Goal: Transaction & Acquisition: Purchase product/service

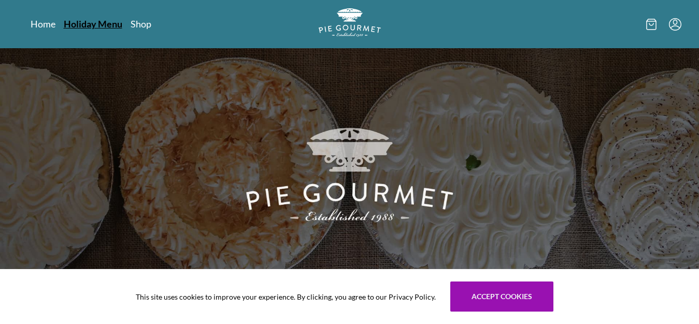
click at [102, 23] on link "Holiday Menu" at bounding box center [93, 24] width 59 height 12
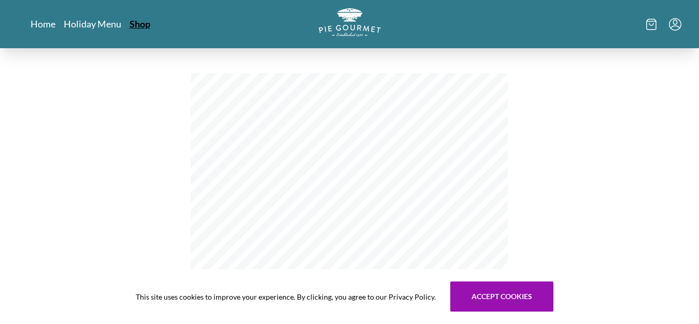
click at [139, 23] on link "Shop" at bounding box center [140, 24] width 21 height 12
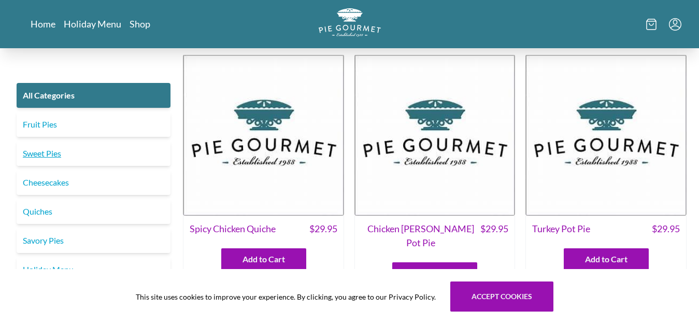
click at [77, 159] on link "Sweet Pies" at bounding box center [94, 153] width 154 height 25
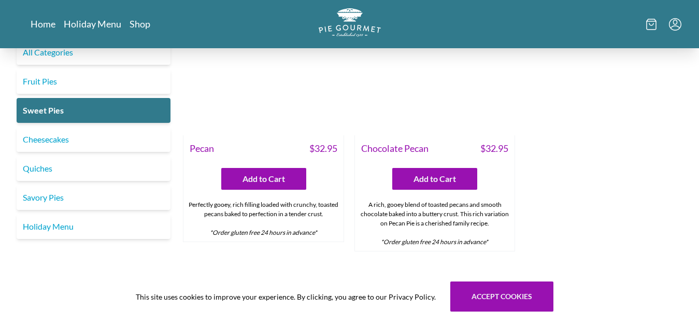
scroll to position [570, 0]
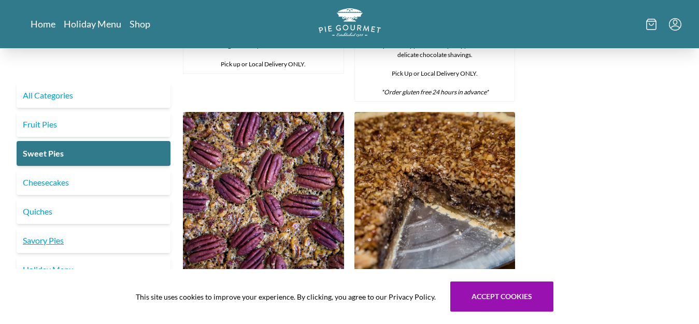
click at [51, 241] on link "Savory Pies" at bounding box center [94, 240] width 154 height 25
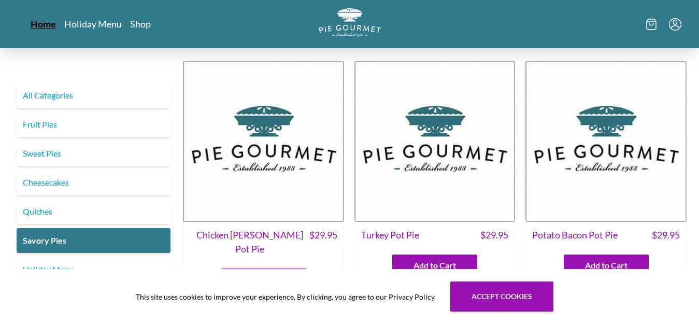
click at [45, 23] on link "Home" at bounding box center [43, 24] width 25 height 12
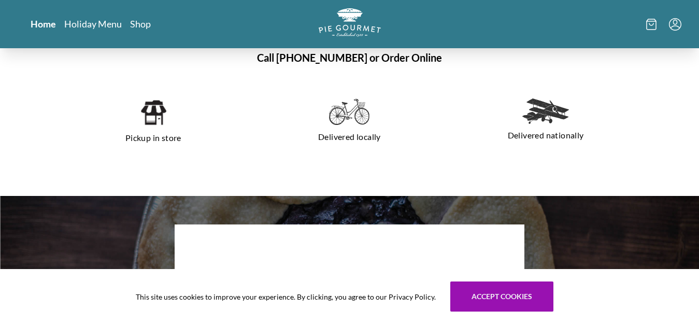
scroll to position [726, 0]
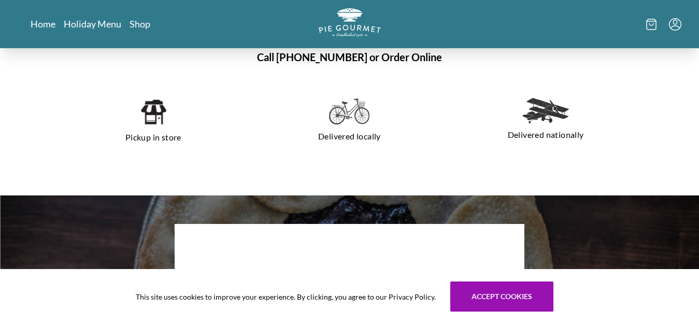
click at [648, 23] on icon at bounding box center [652, 24] width 10 height 11
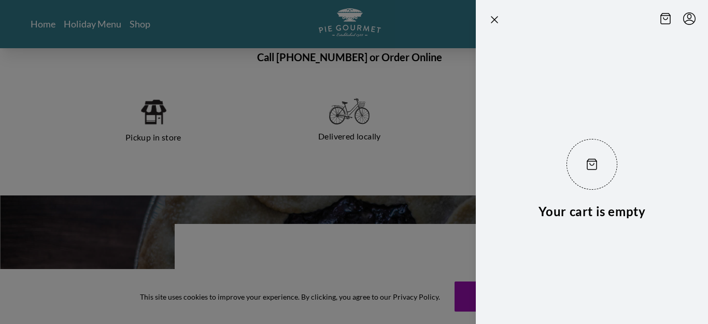
click at [380, 68] on div at bounding box center [354, 162] width 708 height 324
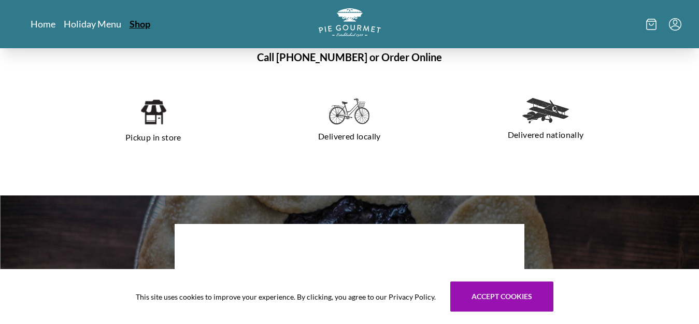
click at [145, 22] on link "Shop" at bounding box center [140, 24] width 21 height 12
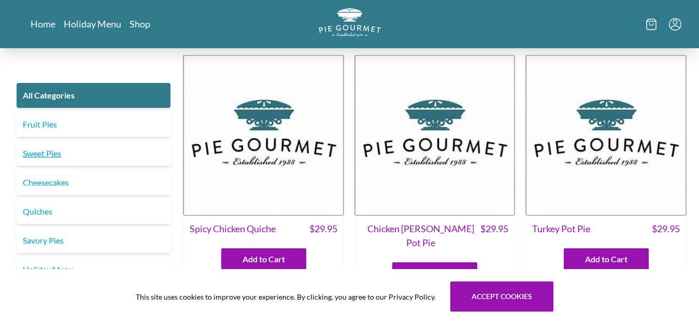
click at [62, 152] on link "Sweet Pies" at bounding box center [94, 153] width 154 height 25
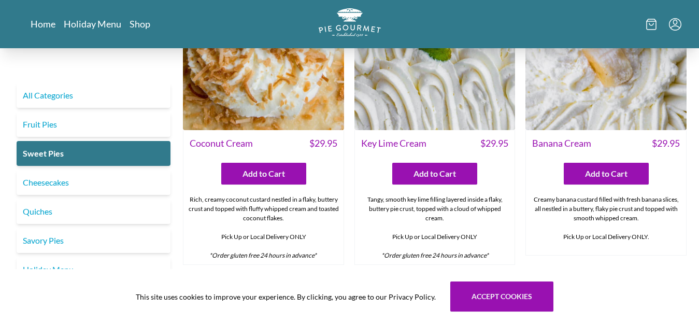
scroll to position [104, 0]
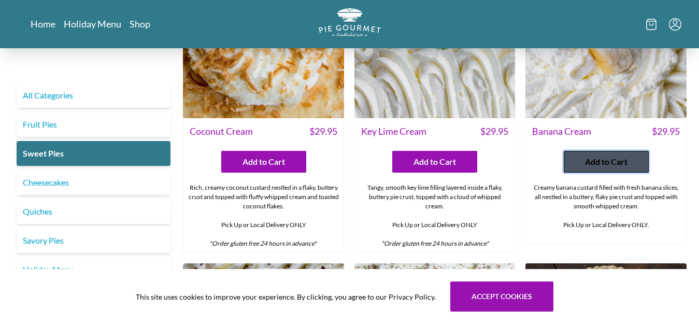
click at [582, 164] on button "Add to Cart" at bounding box center [606, 162] width 85 height 22
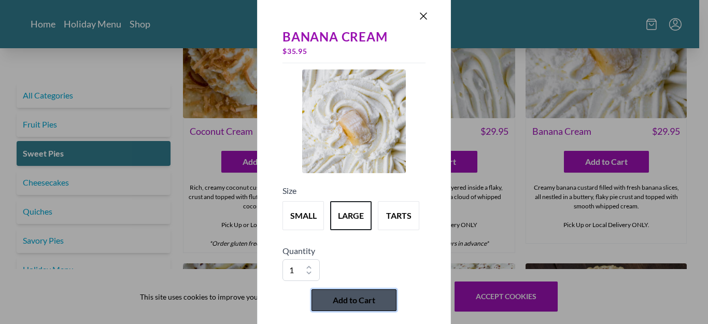
click at [367, 296] on span "Add to Cart" at bounding box center [354, 300] width 43 height 12
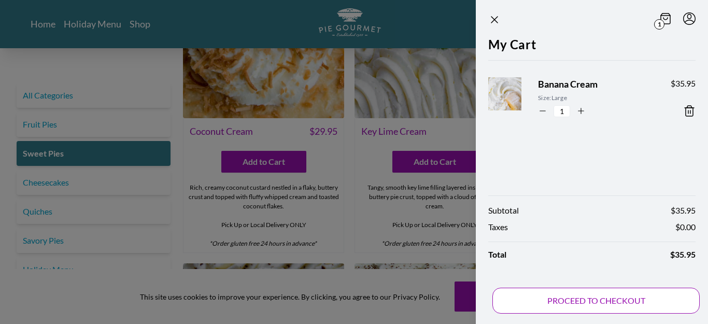
click at [585, 300] on button "PROCEED TO CHECKOUT" at bounding box center [596, 301] width 207 height 26
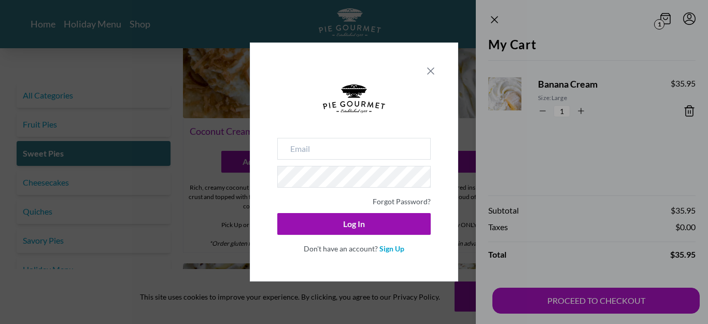
click at [427, 69] on icon "Close panel" at bounding box center [431, 71] width 12 height 12
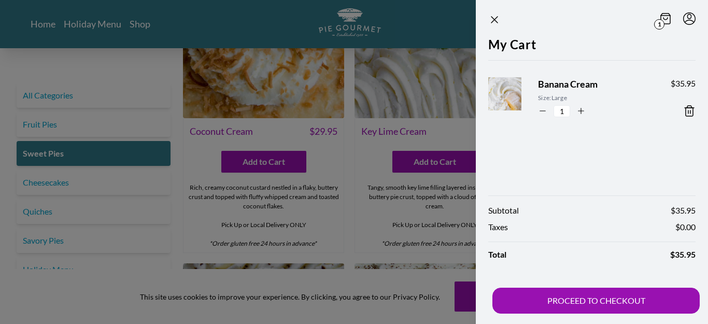
click at [689, 17] on icon "Menu" at bounding box center [689, 18] width 12 height 12
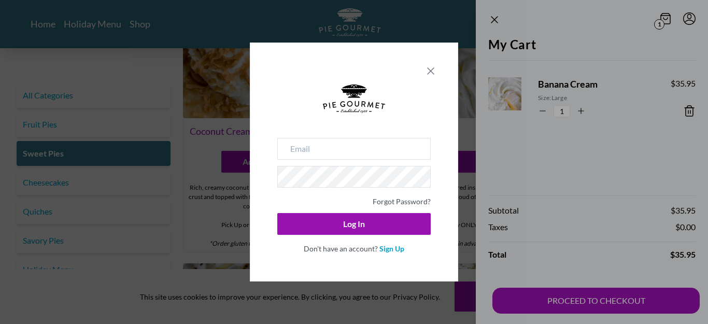
click at [430, 69] on icon "Close panel" at bounding box center [431, 71] width 12 height 12
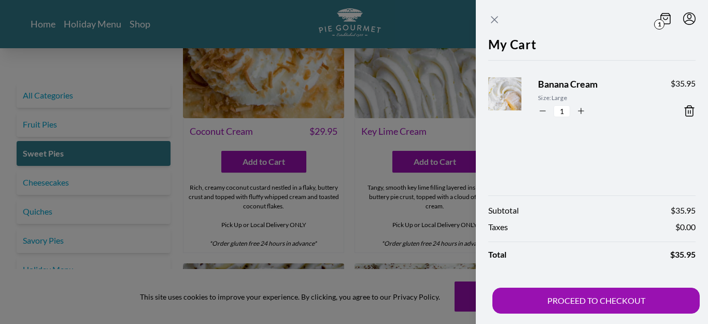
click at [493, 18] on icon "Close panel" at bounding box center [495, 20] width 6 height 6
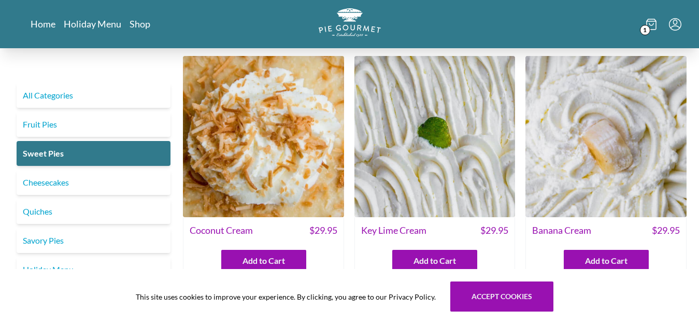
scroll to position [0, 0]
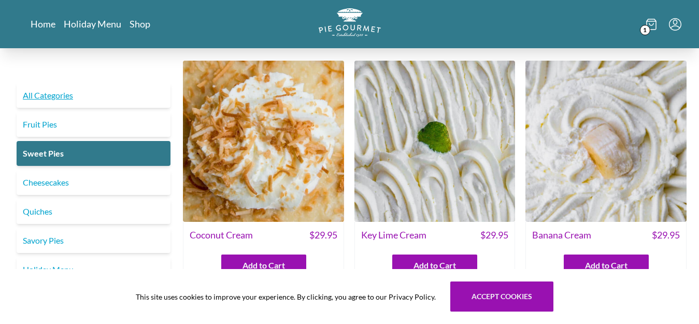
click at [68, 98] on link "All Categories" at bounding box center [94, 95] width 154 height 25
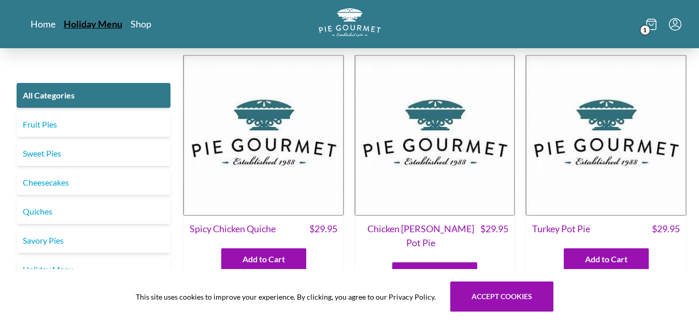
click at [101, 23] on link "Holiday Menu" at bounding box center [93, 24] width 59 height 12
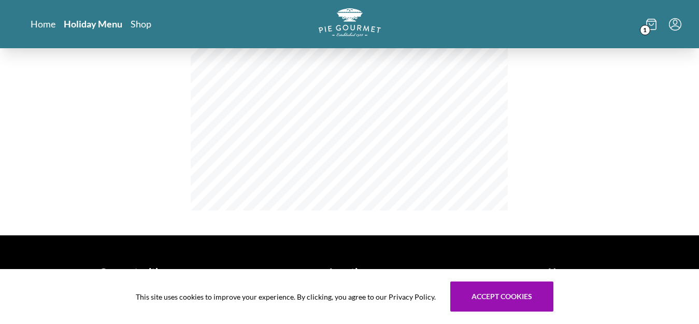
scroll to position [291, 0]
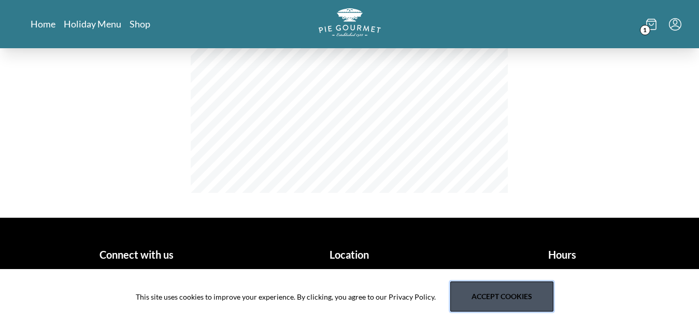
click at [536, 290] on button "Accept cookies" at bounding box center [502, 297] width 103 height 30
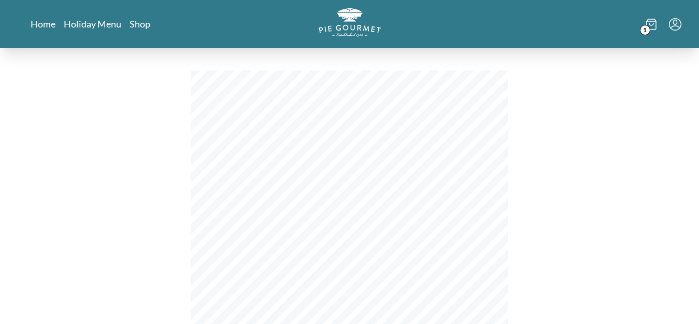
scroll to position [0, 0]
click at [46, 23] on link "Home" at bounding box center [43, 24] width 25 height 12
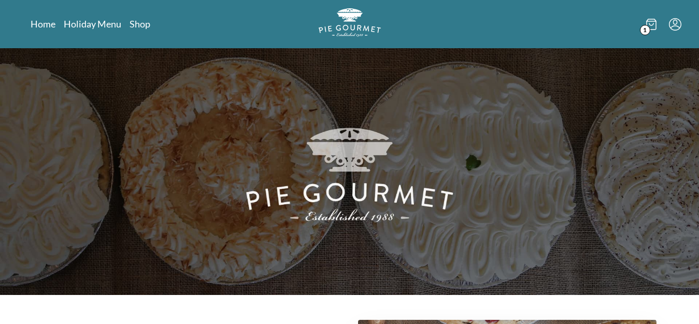
click at [188, 15] on div "Home Holiday Menu Shop 1" at bounding box center [350, 24] width 664 height 48
